Goal: Use online tool/utility: Utilize a website feature to perform a specific function

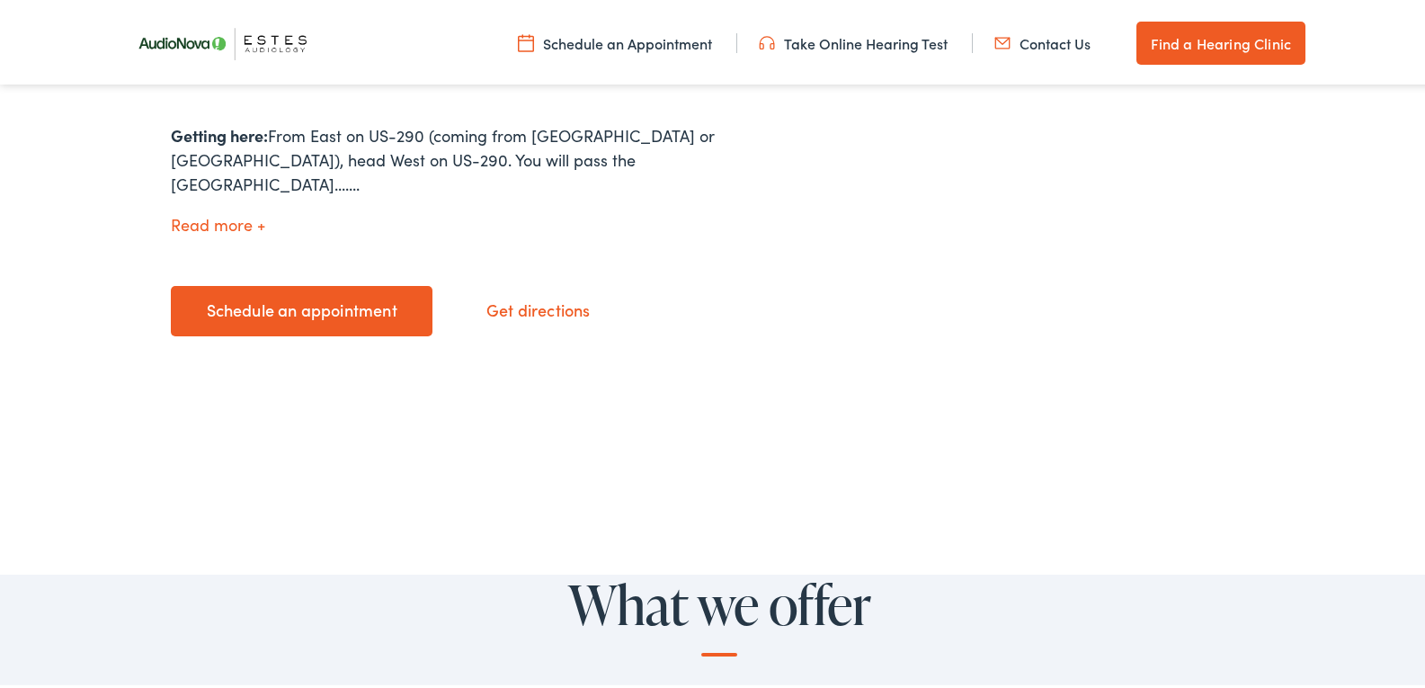
scroll to position [935, 0]
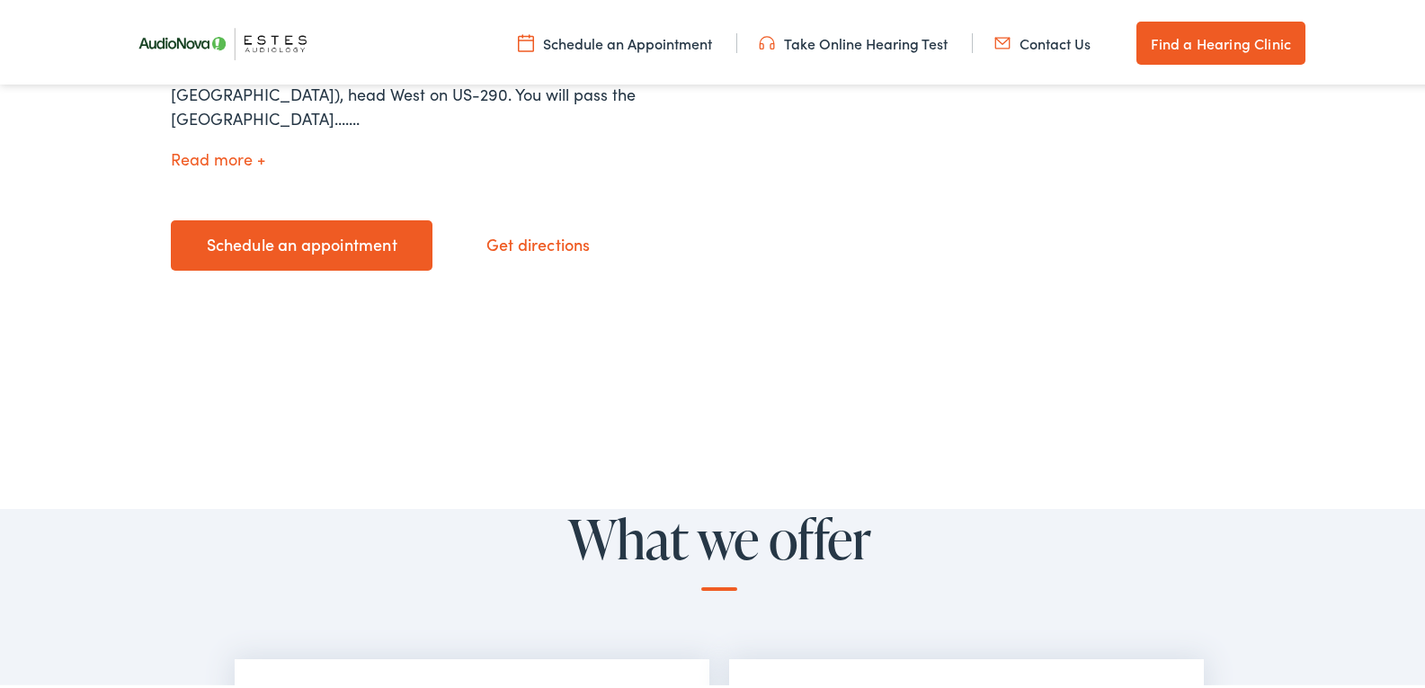
click at [861, 32] on link "Take Online Hearing Test" at bounding box center [853, 40] width 189 height 20
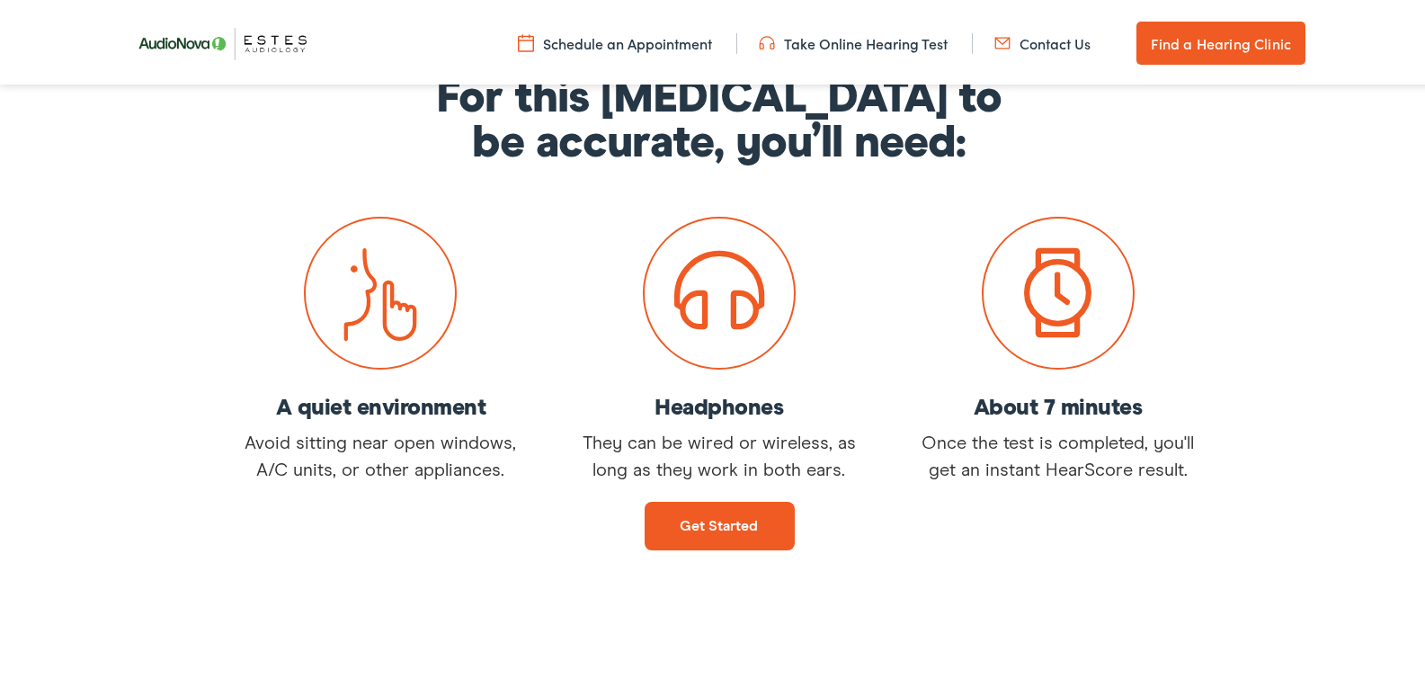
scroll to position [252, 0]
click at [749, 522] on link "Get started" at bounding box center [719, 521] width 150 height 49
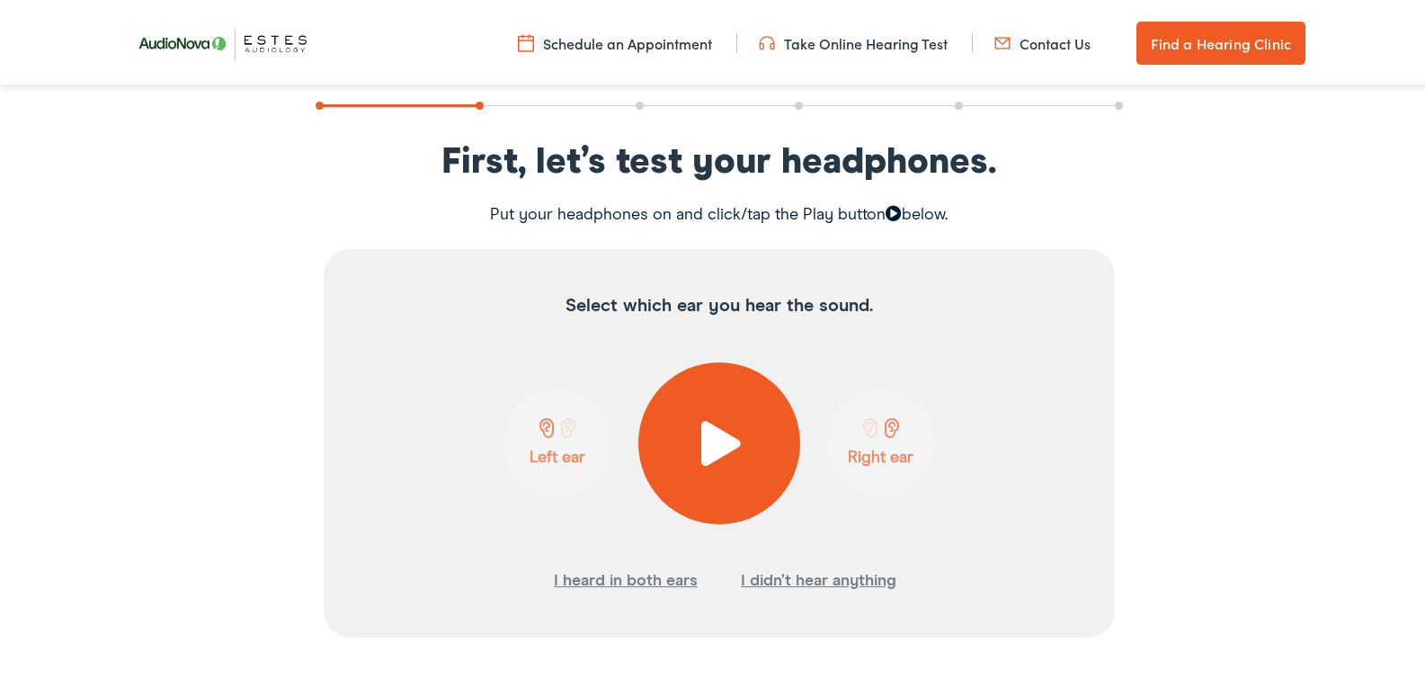
click at [706, 447] on span at bounding box center [720, 439] width 44 height 45
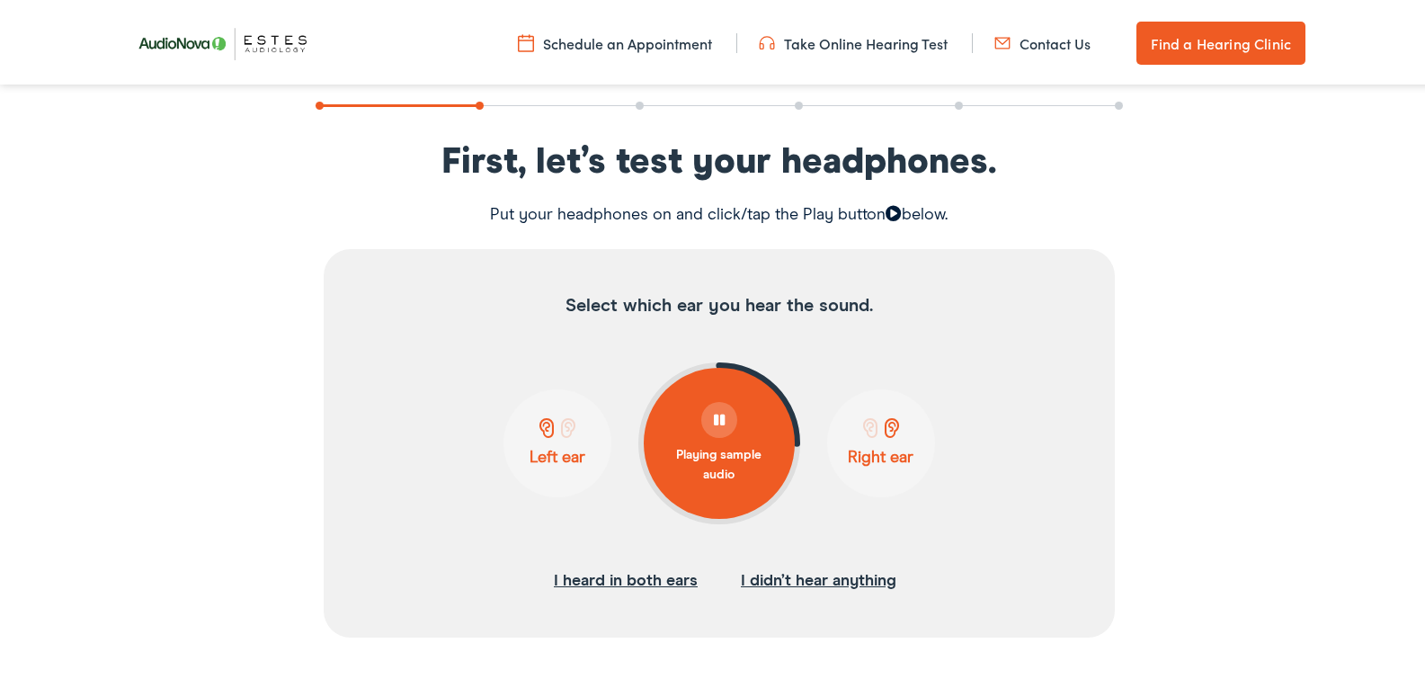
click at [546, 449] on p "Left ear" at bounding box center [557, 454] width 97 height 20
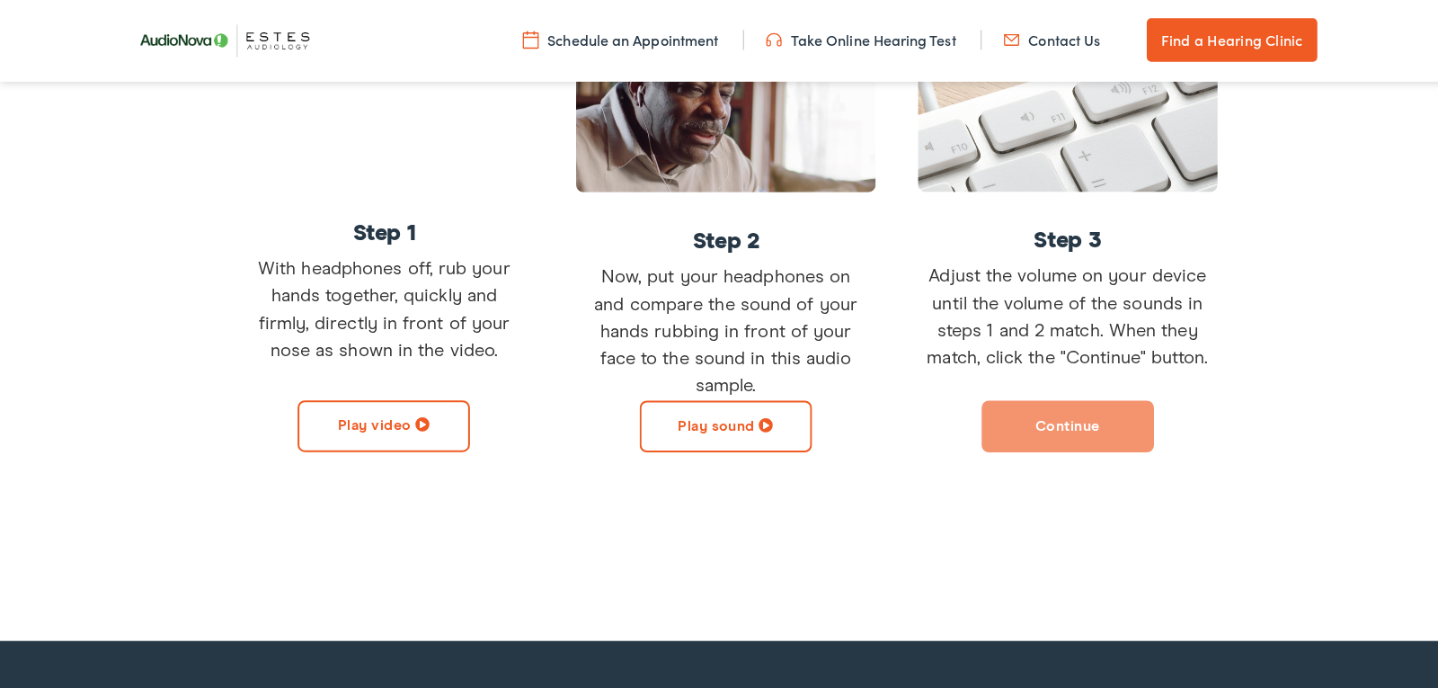
scroll to position [360, 0]
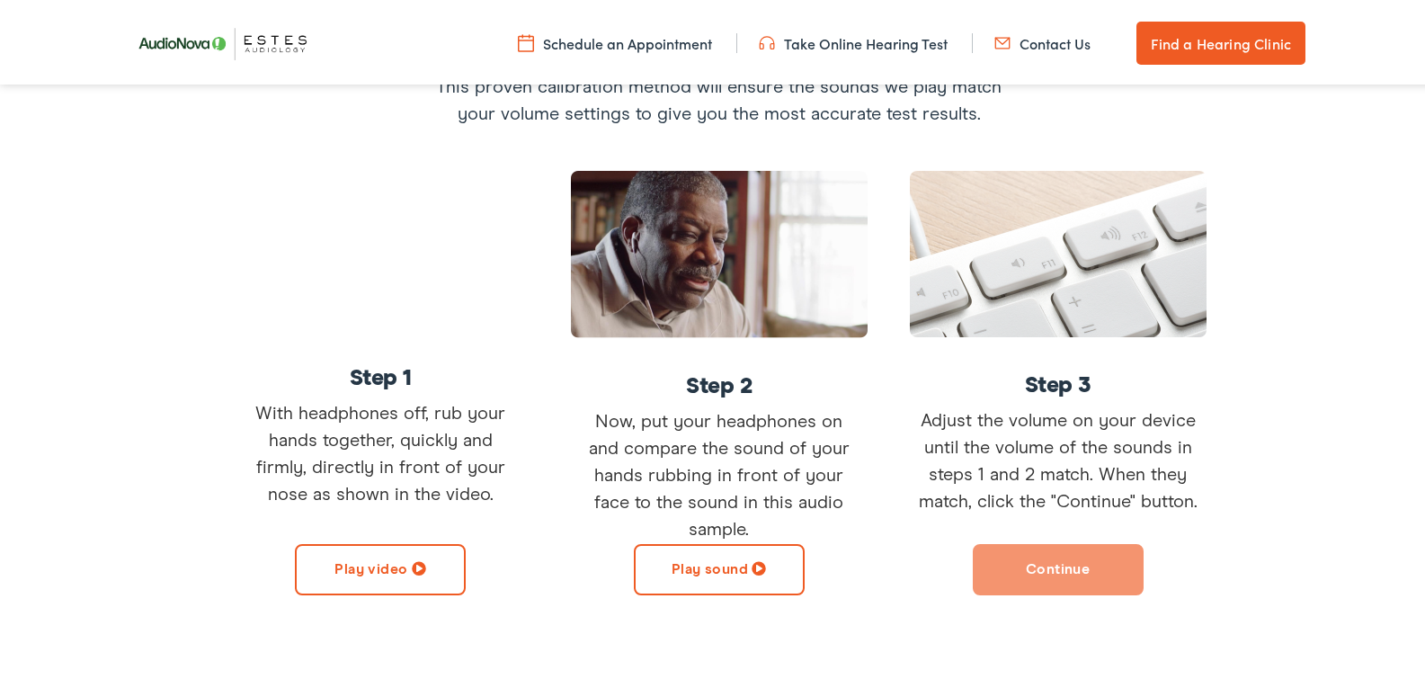
click at [401, 540] on button "Play video" at bounding box center [380, 565] width 171 height 51
click at [714, 565] on button "Play sound" at bounding box center [719, 565] width 171 height 51
click at [1065, 586] on button "Continue" at bounding box center [1058, 565] width 171 height 51
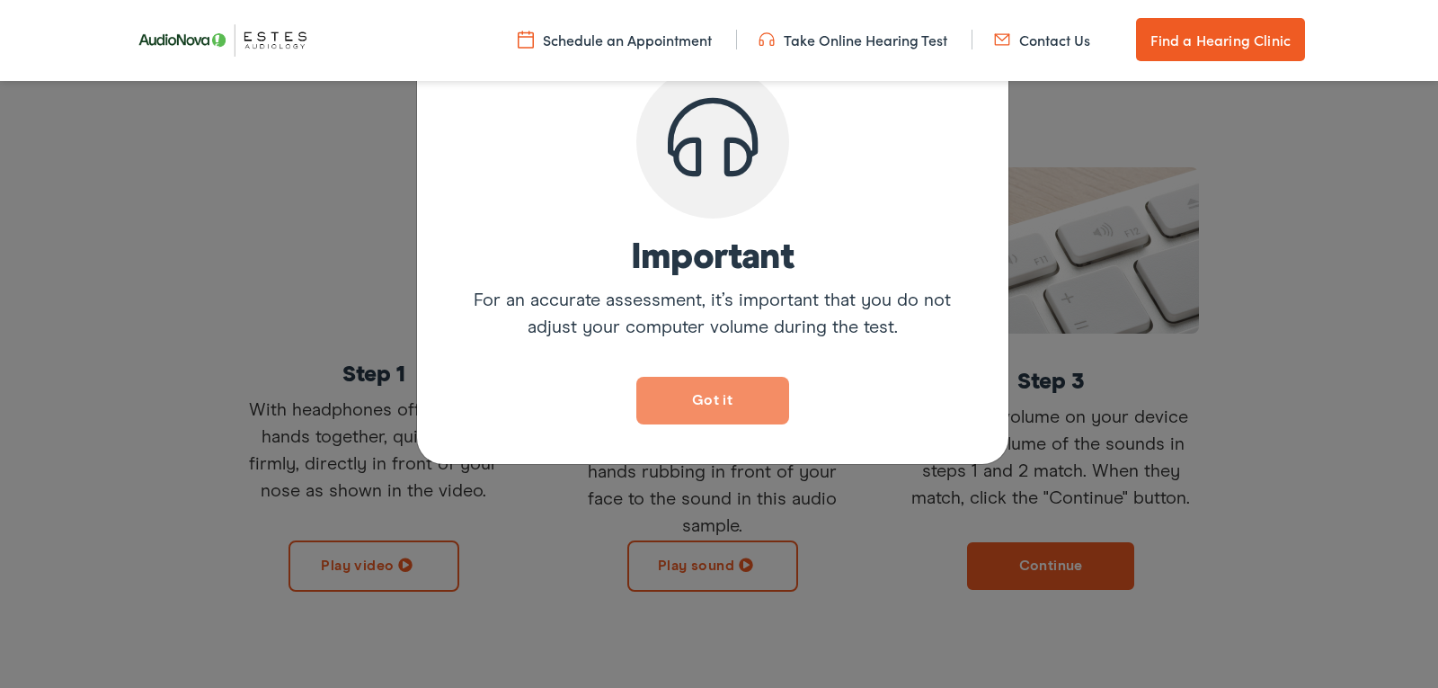
click at [774, 401] on button "Got it" at bounding box center [712, 401] width 153 height 48
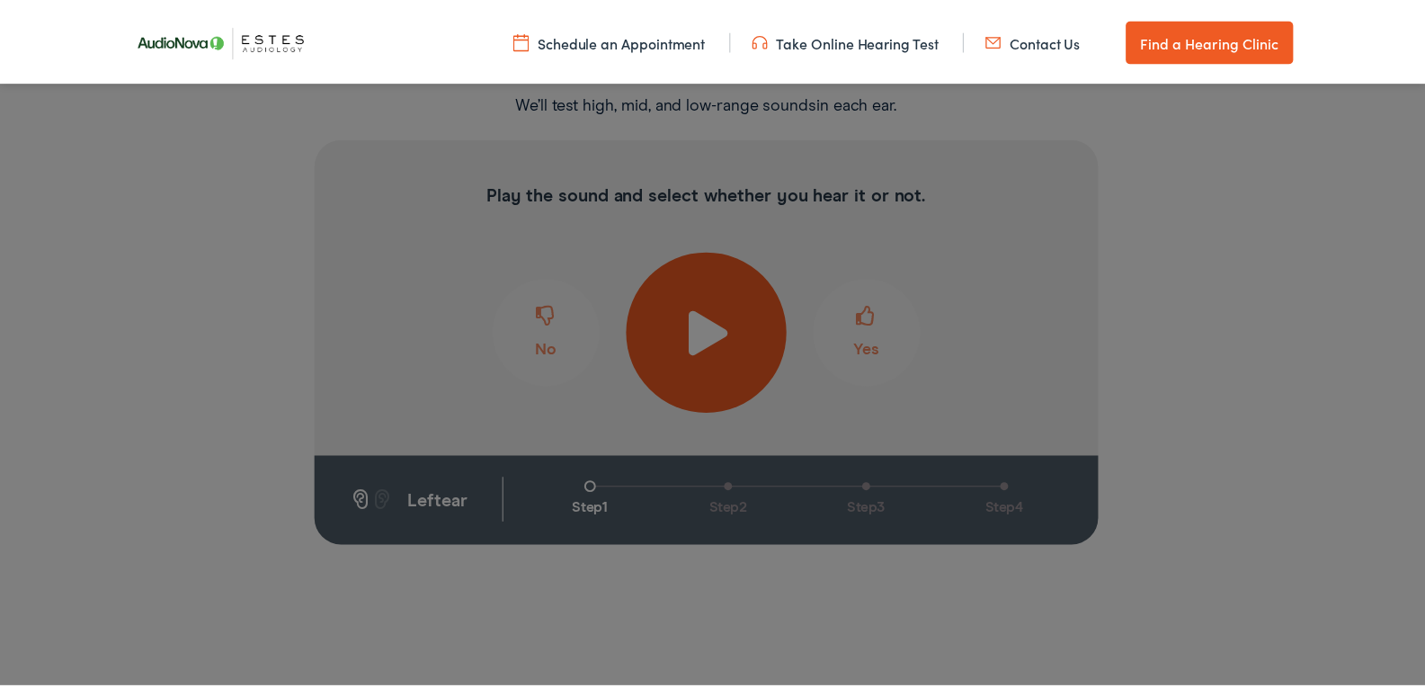
scroll to position [301, 0]
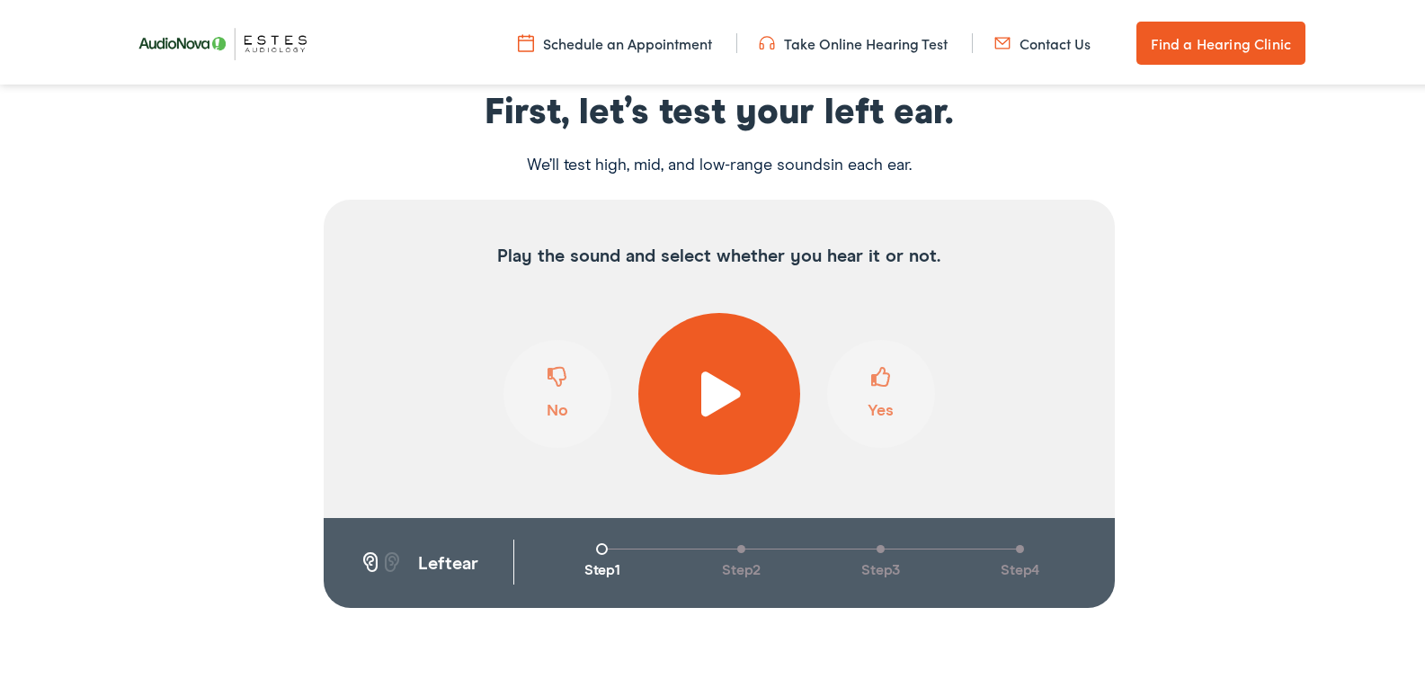
click at [698, 407] on span at bounding box center [720, 390] width 44 height 45
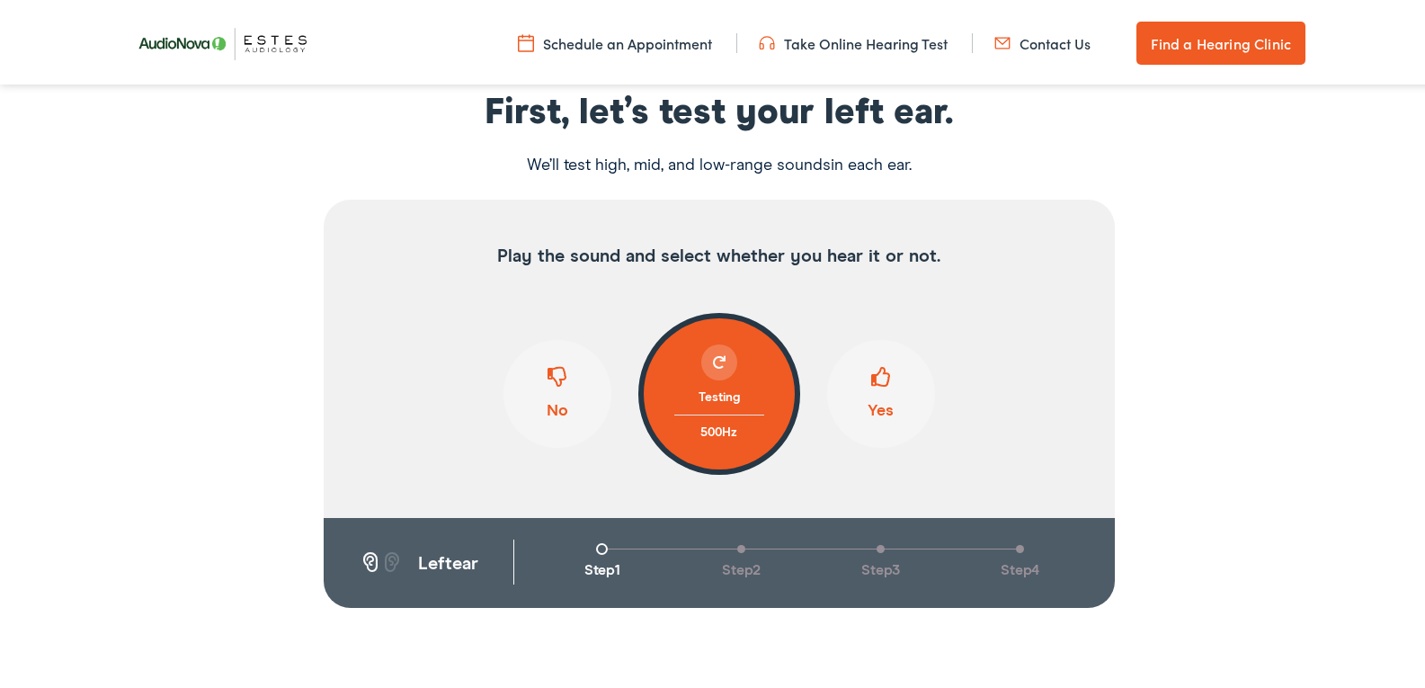
click at [872, 404] on button "Yes" at bounding box center [881, 390] width 108 height 108
click at [874, 372] on span at bounding box center [881, 380] width 20 height 34
click at [871, 379] on span at bounding box center [881, 380] width 20 height 34
click at [547, 375] on span at bounding box center [557, 380] width 20 height 34
click at [871, 378] on span at bounding box center [881, 380] width 20 height 34
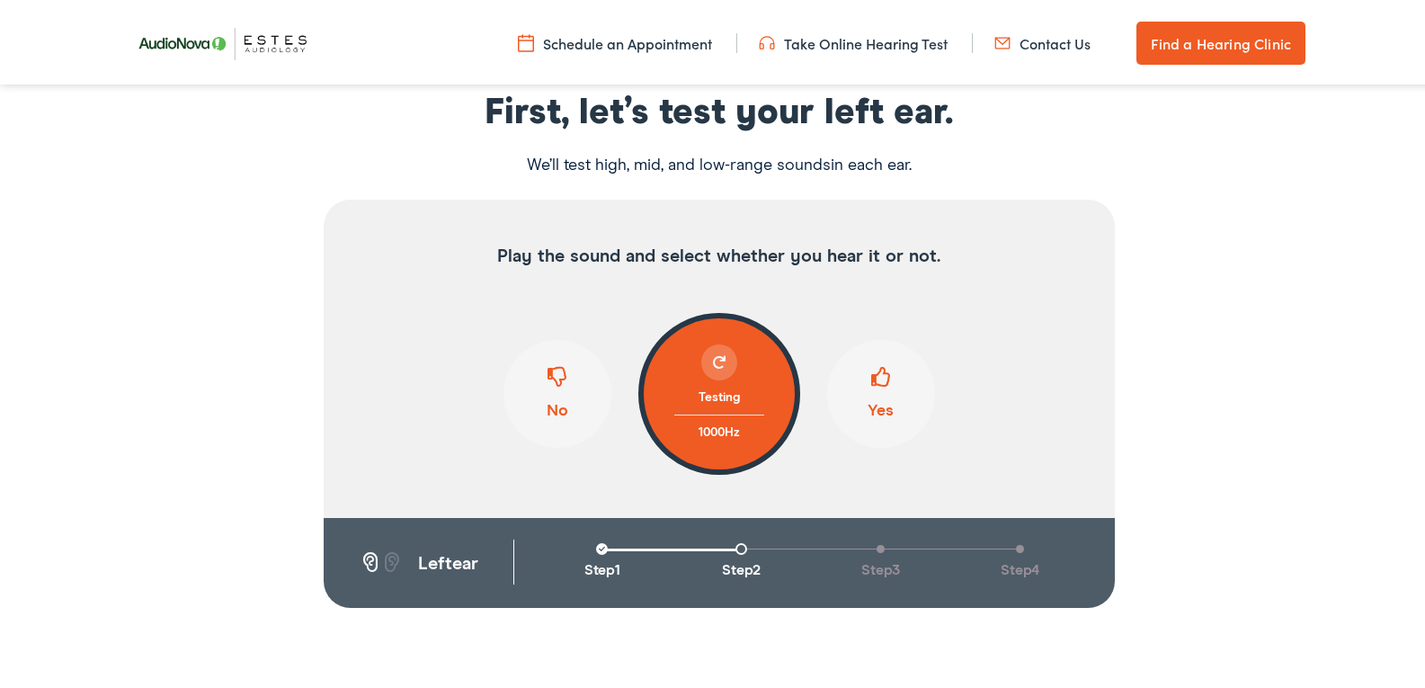
click at [871, 370] on span at bounding box center [881, 380] width 20 height 34
click at [884, 368] on span at bounding box center [881, 380] width 20 height 34
click at [880, 399] on button "Yes" at bounding box center [881, 390] width 108 height 108
click at [871, 377] on span at bounding box center [881, 380] width 20 height 34
click at [871, 363] on span at bounding box center [881, 380] width 20 height 34
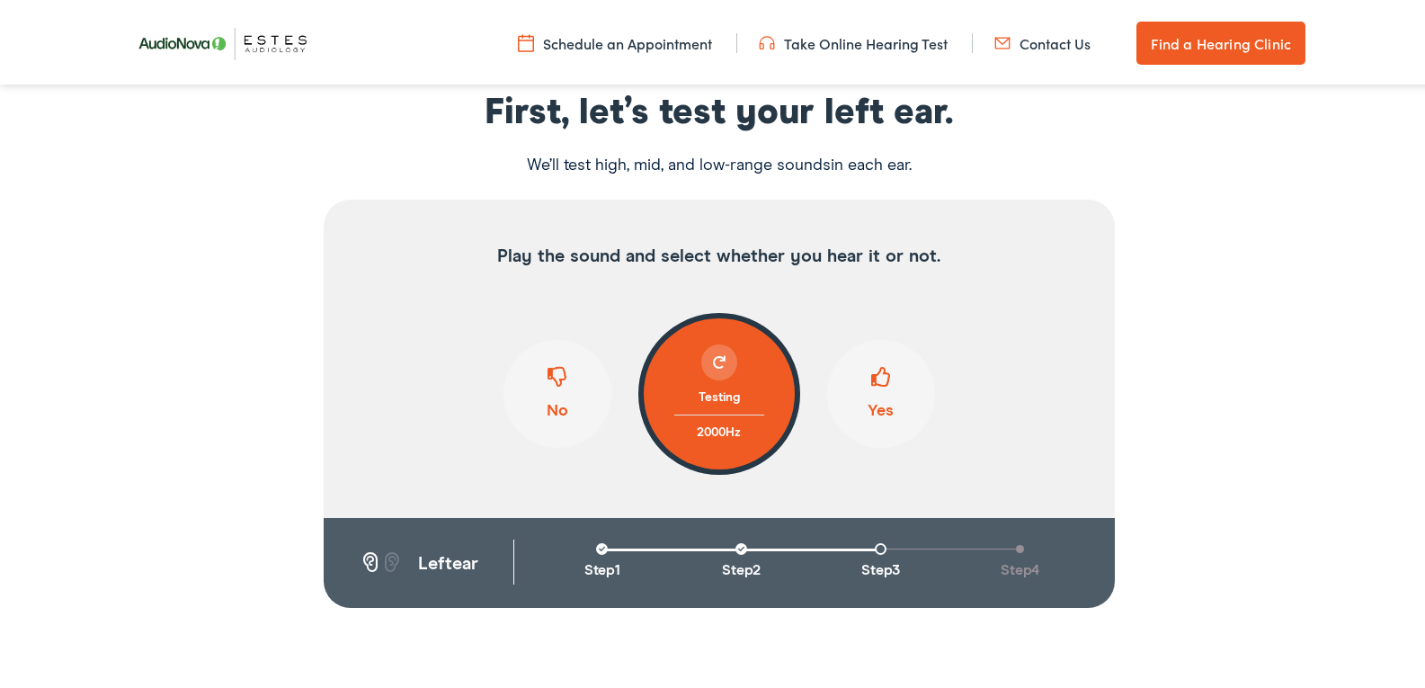
click at [872, 375] on span at bounding box center [881, 380] width 20 height 34
click at [871, 379] on span at bounding box center [881, 380] width 20 height 34
click at [863, 384] on button "Yes" at bounding box center [881, 390] width 108 height 108
click at [873, 384] on span at bounding box center [881, 380] width 20 height 34
click at [877, 369] on span at bounding box center [881, 380] width 20 height 34
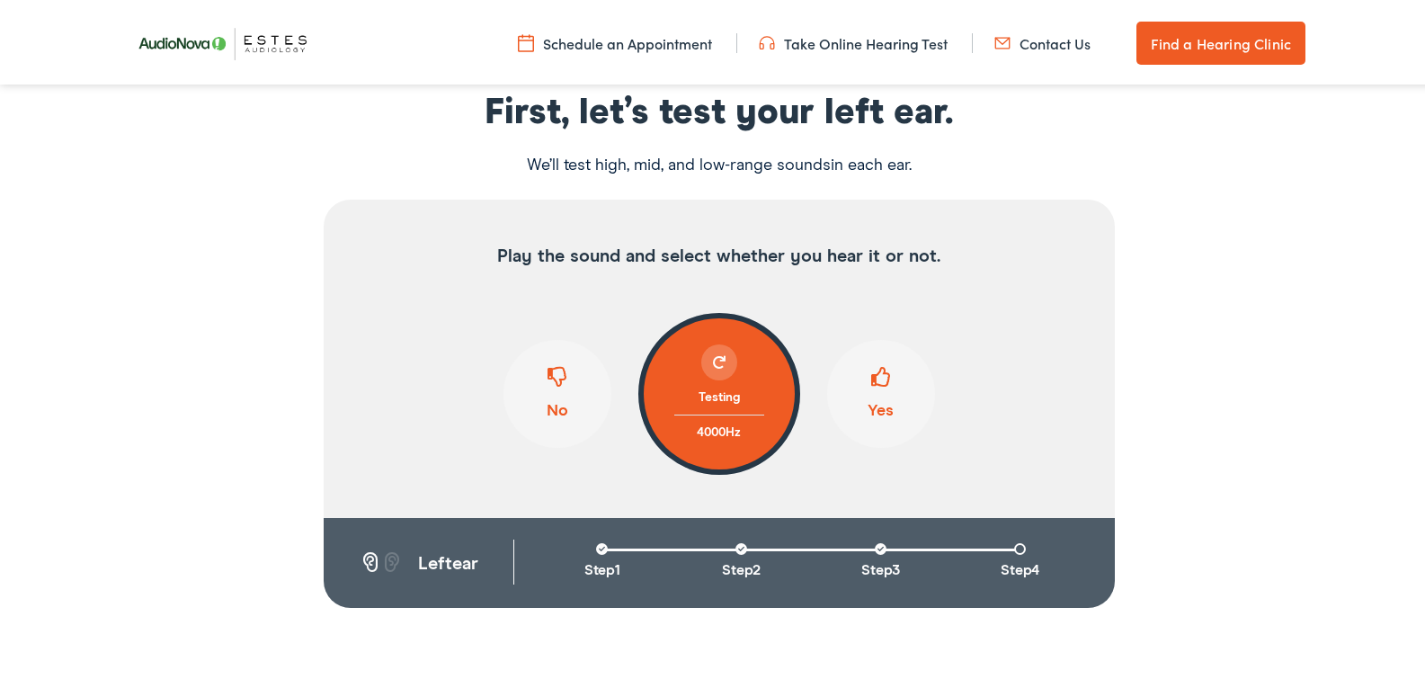
click at [870, 404] on button "Yes" at bounding box center [881, 390] width 108 height 108
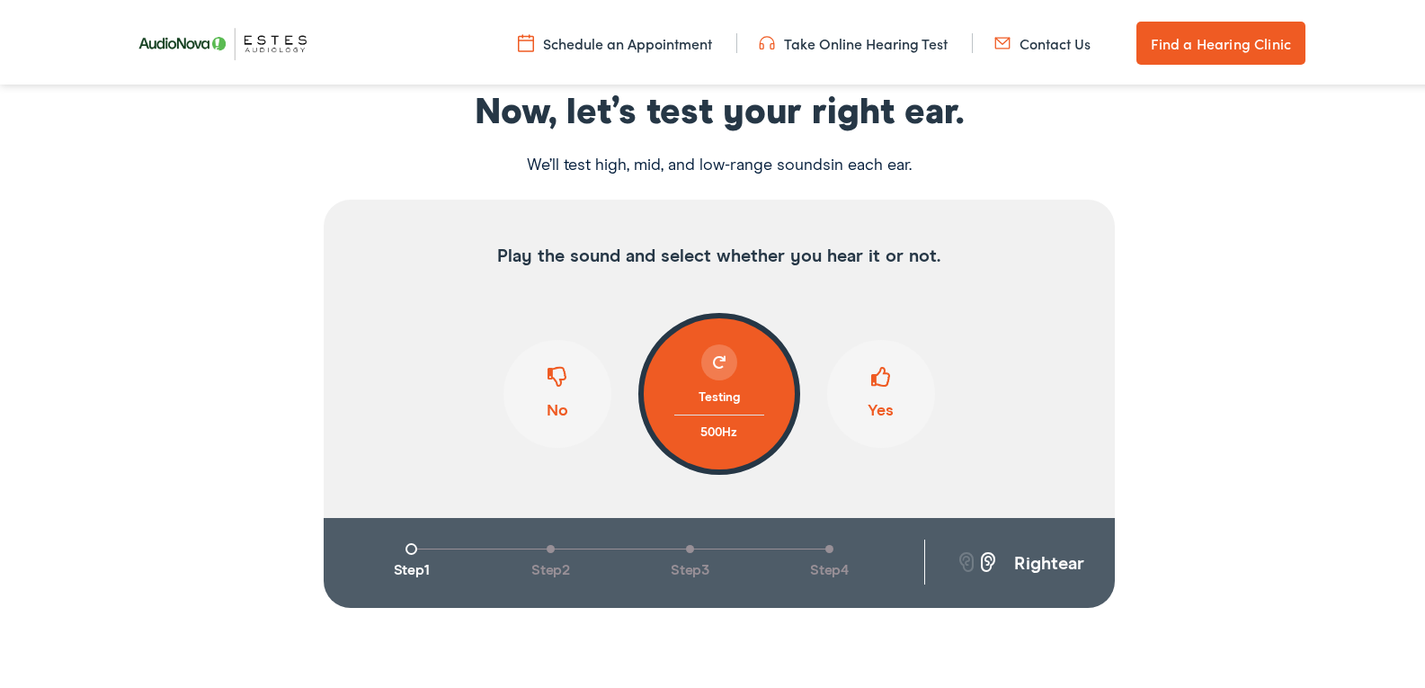
click at [885, 387] on button "Yes" at bounding box center [881, 390] width 108 height 108
click at [875, 401] on button "Yes" at bounding box center [881, 390] width 108 height 108
click at [879, 379] on span at bounding box center [881, 380] width 20 height 34
click at [874, 405] on button "Yes" at bounding box center [881, 390] width 108 height 108
click at [875, 392] on span at bounding box center [881, 380] width 20 height 34
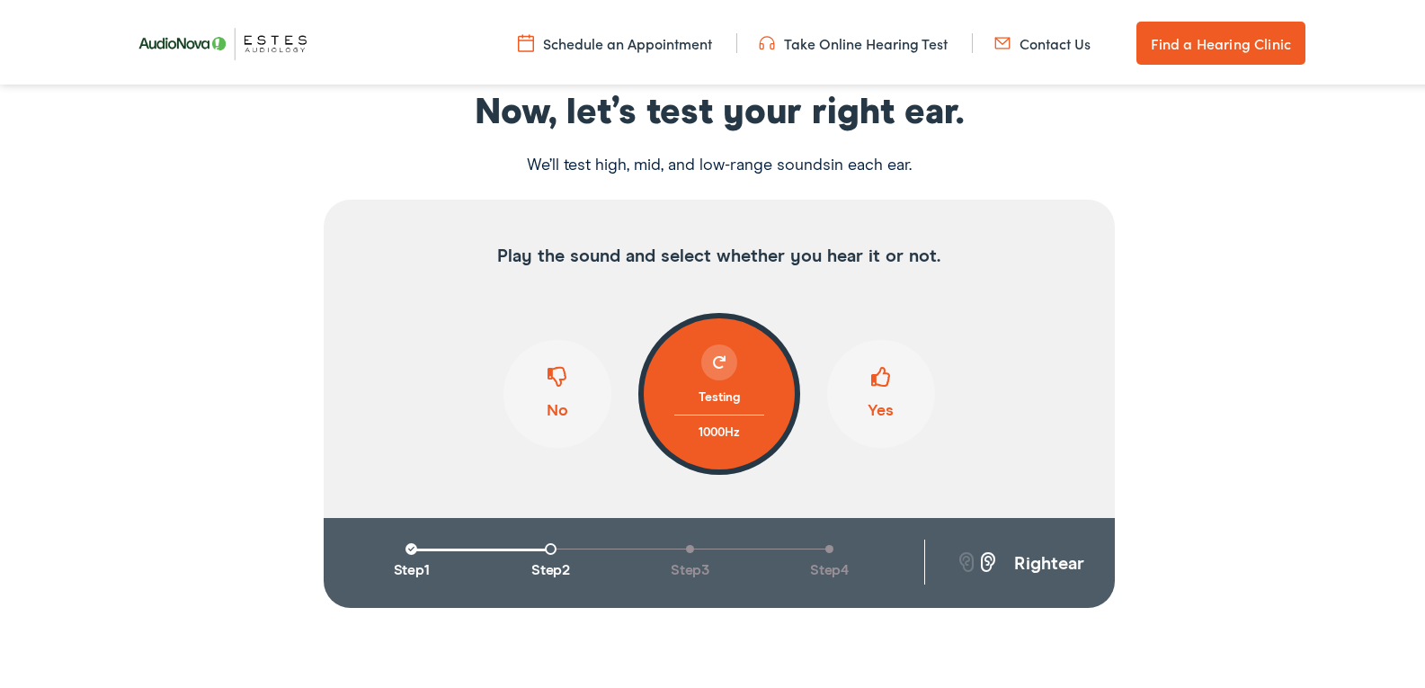
click at [866, 397] on button "Yes" at bounding box center [881, 390] width 108 height 108
click at [870, 398] on button "Yes" at bounding box center [881, 390] width 108 height 108
click at [871, 389] on span at bounding box center [881, 380] width 20 height 34
click at [871, 392] on span at bounding box center [881, 380] width 20 height 34
click at [875, 383] on span at bounding box center [881, 380] width 20 height 34
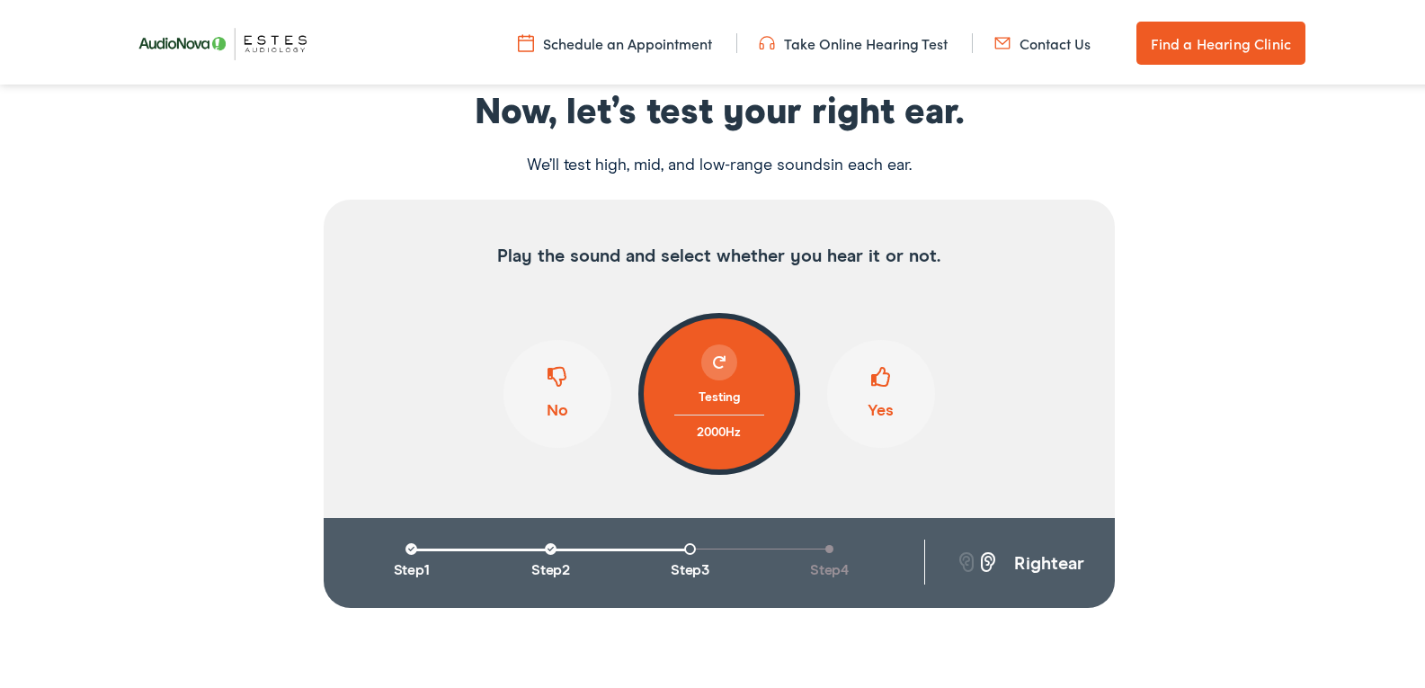
click at [872, 376] on span at bounding box center [881, 380] width 20 height 34
click at [871, 379] on span at bounding box center [881, 380] width 20 height 34
click at [855, 384] on button "Yes" at bounding box center [881, 390] width 108 height 108
click at [873, 388] on span at bounding box center [881, 380] width 20 height 34
click at [871, 391] on span at bounding box center [881, 380] width 20 height 34
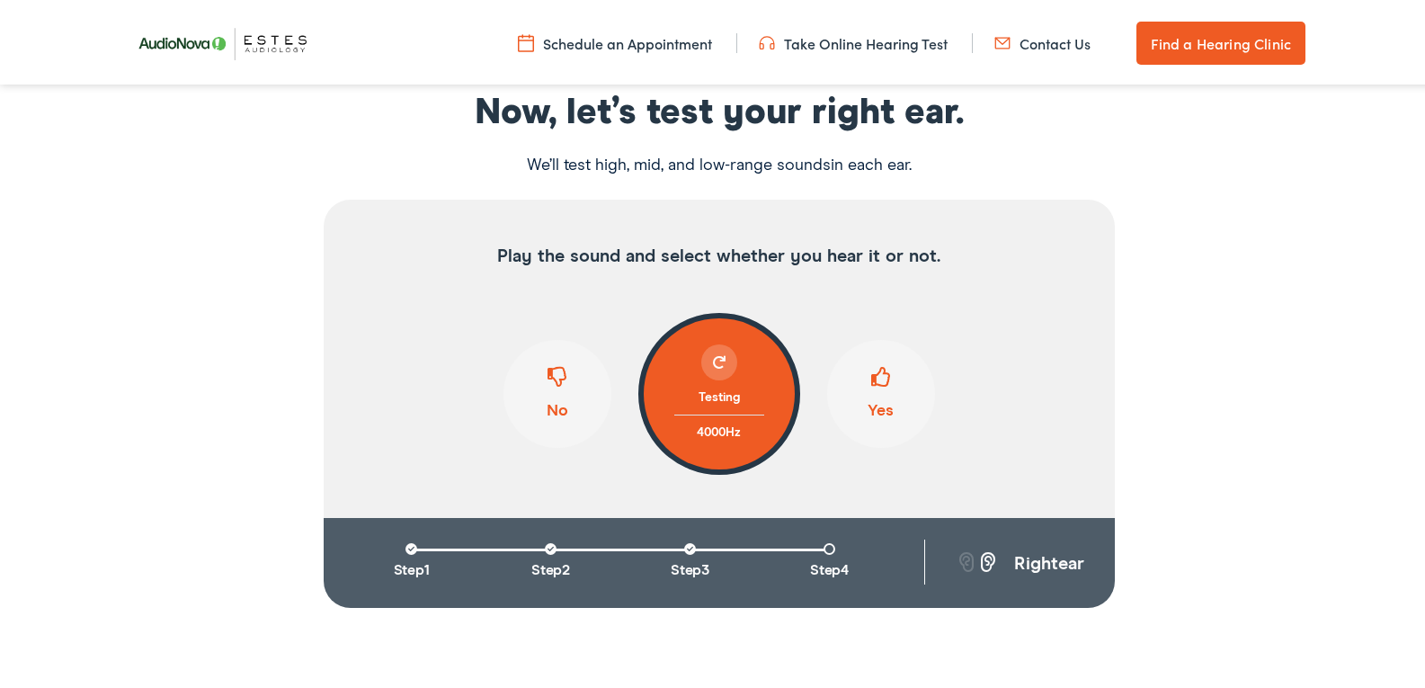
click at [859, 396] on button "Yes" at bounding box center [881, 390] width 108 height 108
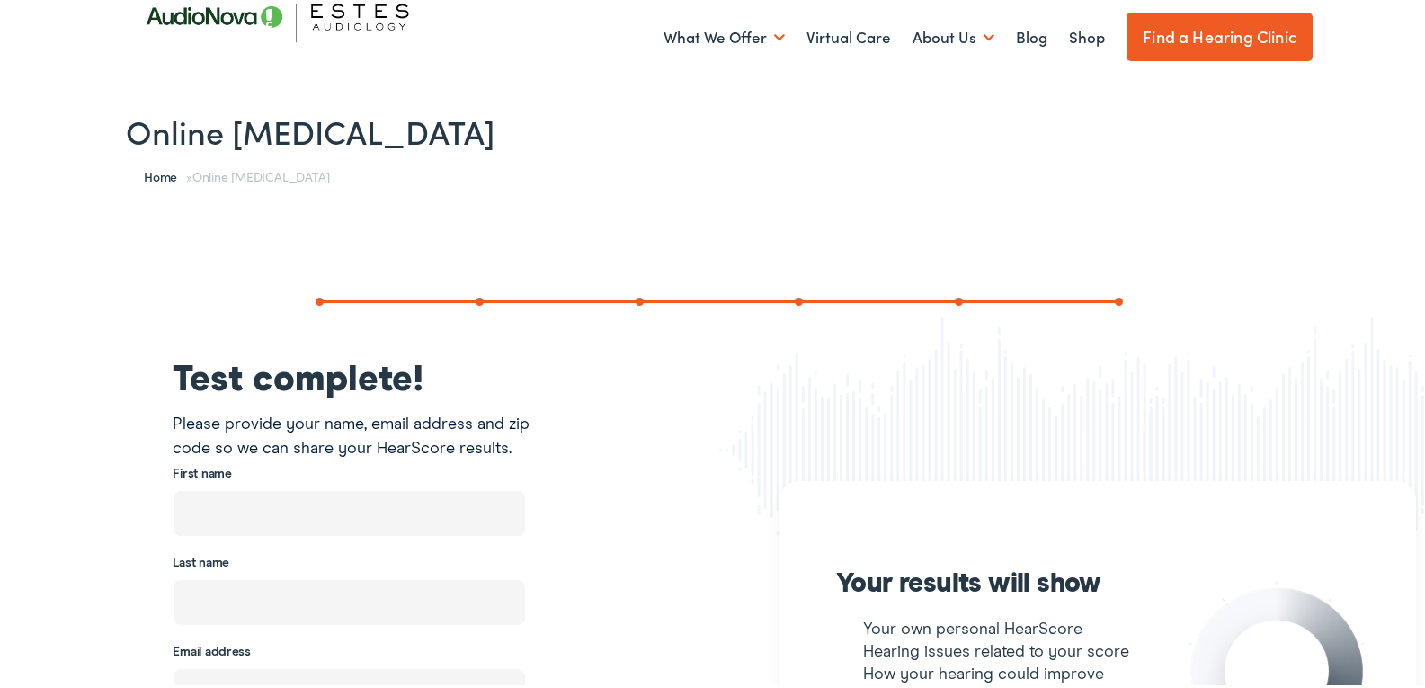
scroll to position [0, 0]
